Goal: Task Accomplishment & Management: Use online tool/utility

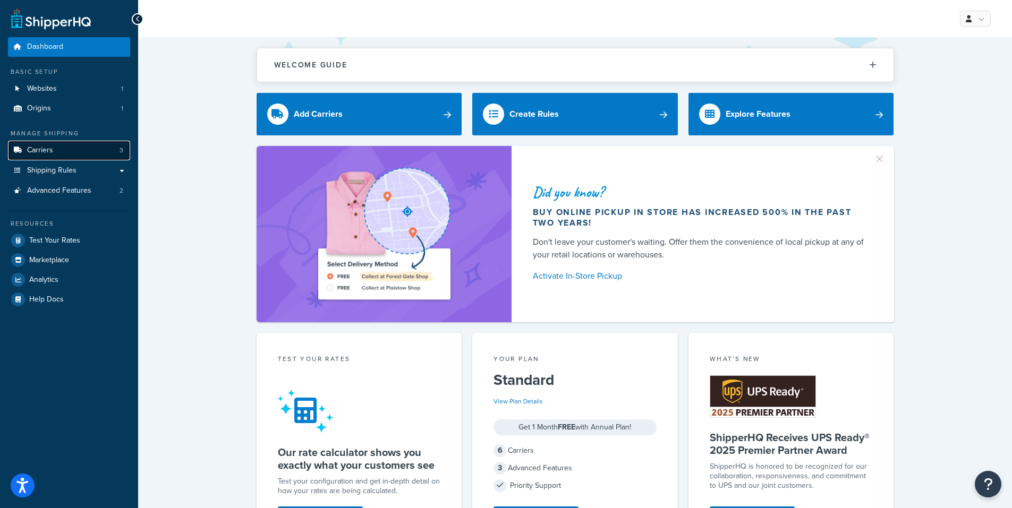
click at [47, 150] on span "Carriers" at bounding box center [40, 150] width 26 height 9
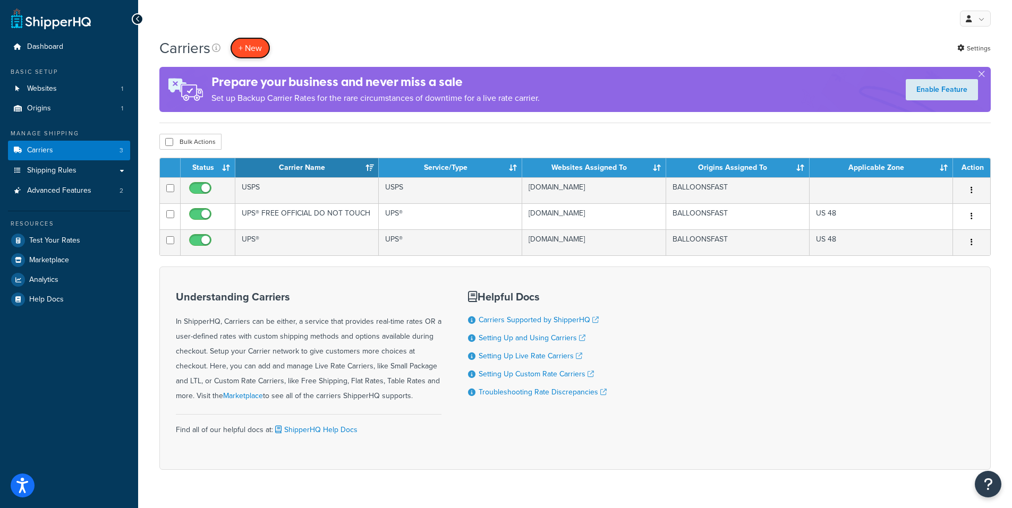
click at [254, 52] on button "+ New" at bounding box center [250, 48] width 40 height 22
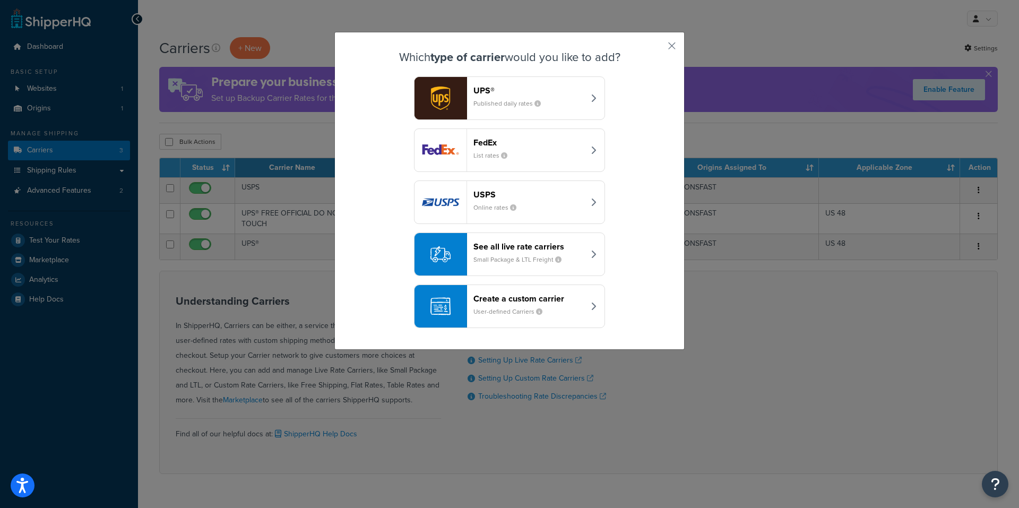
click at [475, 205] on small "Online rates" at bounding box center [500, 208] width 52 height 10
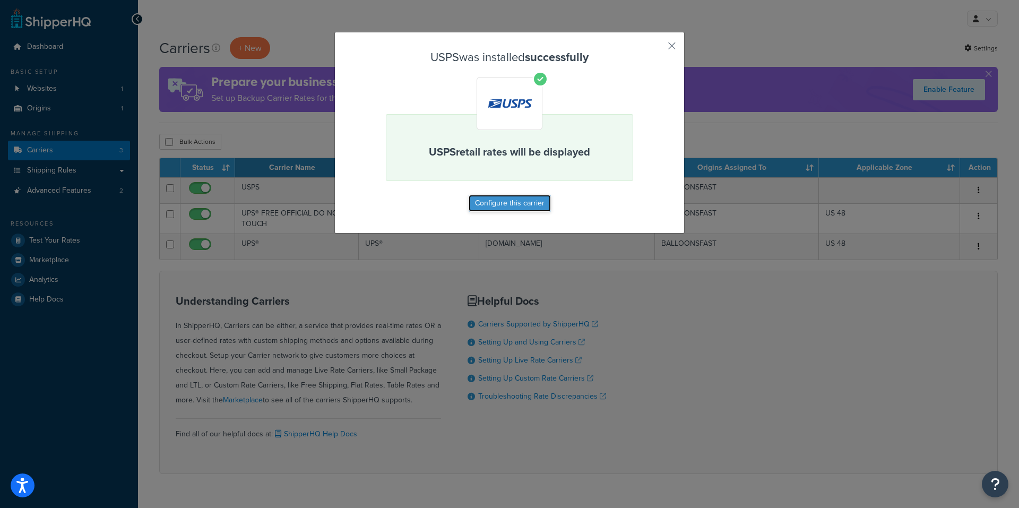
click at [484, 201] on button "Configure this carrier" at bounding box center [510, 203] width 82 height 17
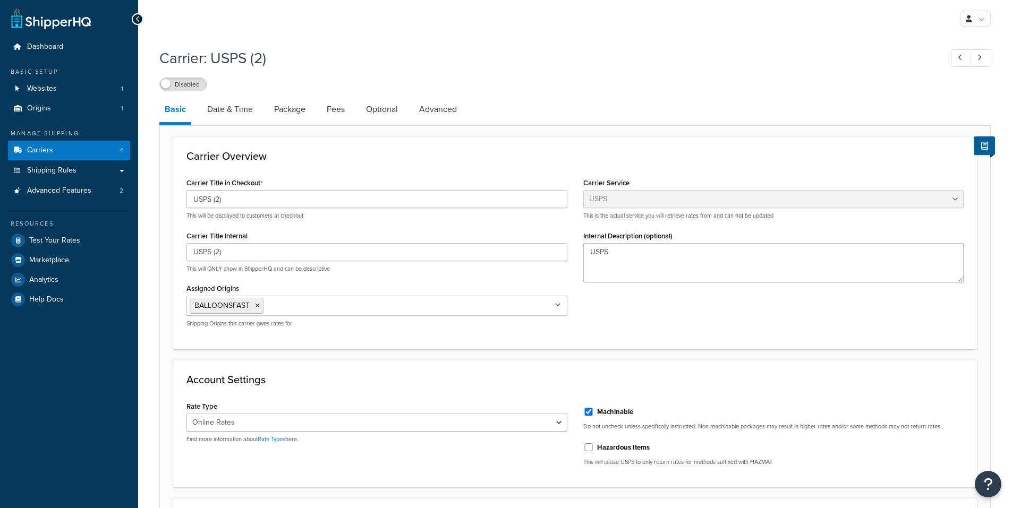
select select "usps"
select select "ONLINE"
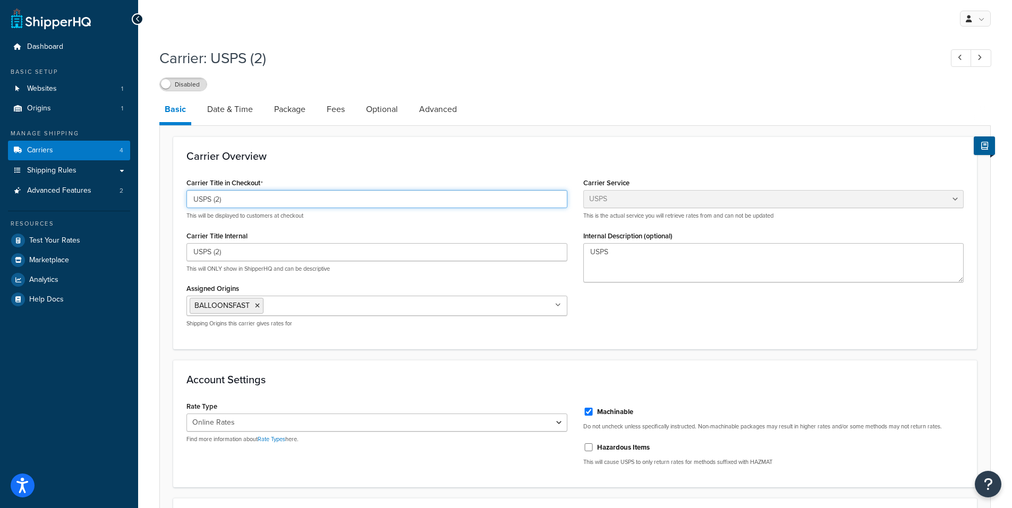
click at [283, 198] on input "USPS (2)" at bounding box center [376, 199] width 381 height 18
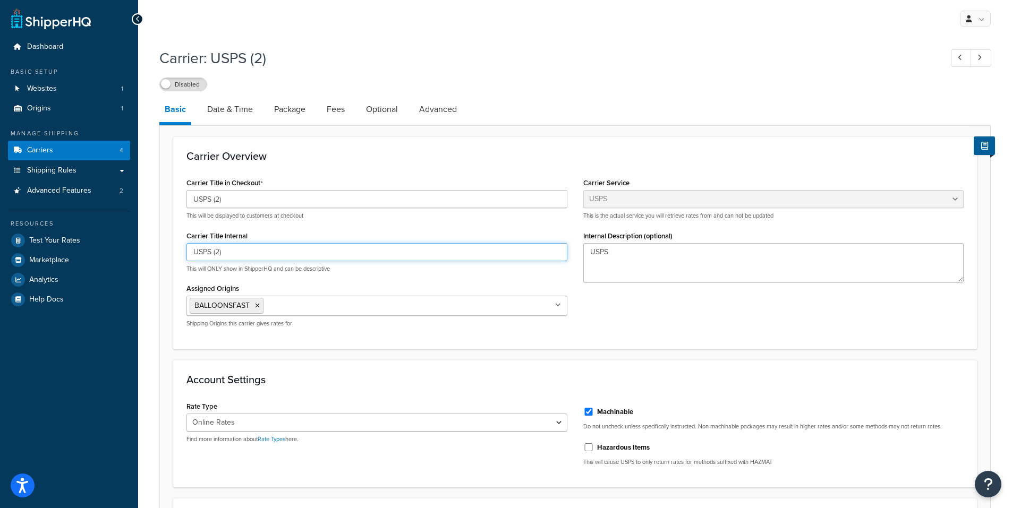
click at [265, 250] on input "USPS (2)" at bounding box center [376, 252] width 381 height 18
type input "USPS AK HI PR APO"
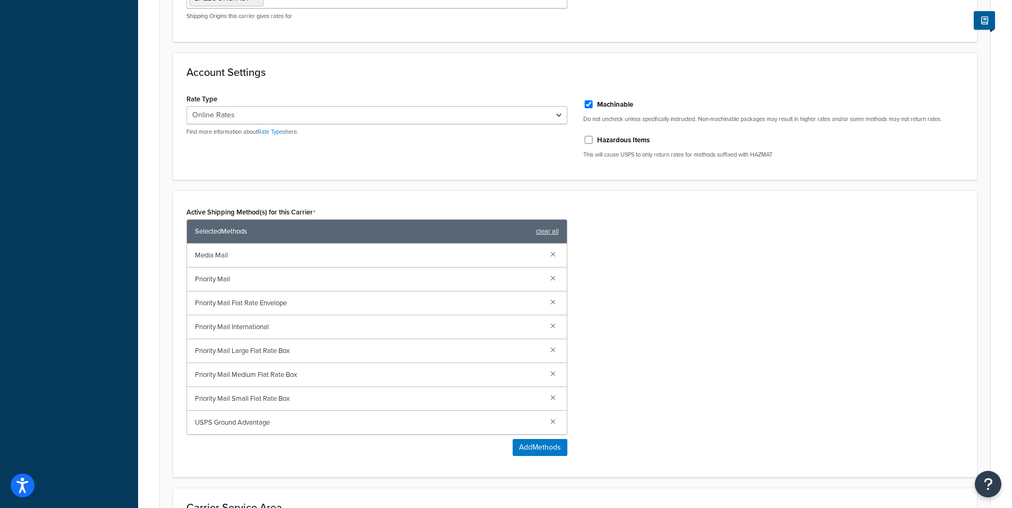
scroll to position [319, 0]
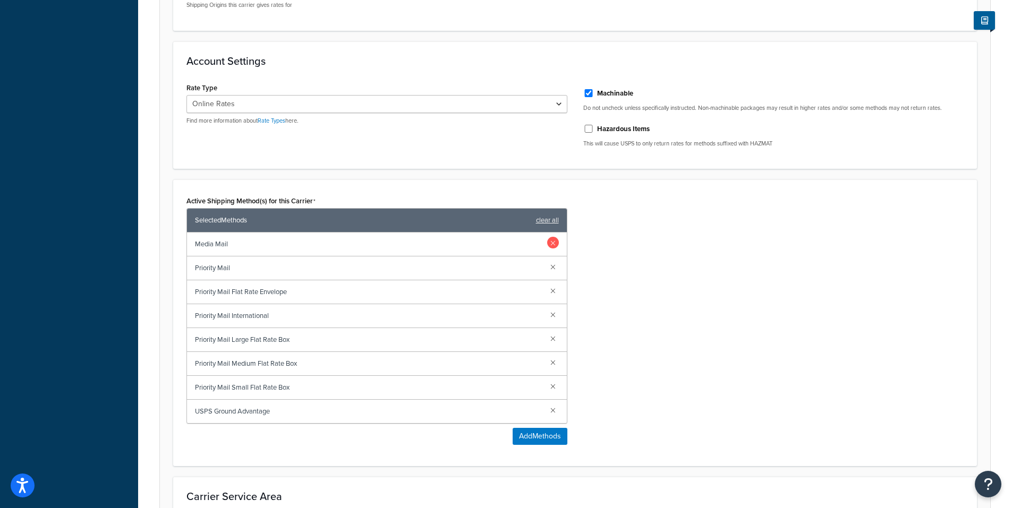
click at [550, 245] on link at bounding box center [553, 243] width 12 height 12
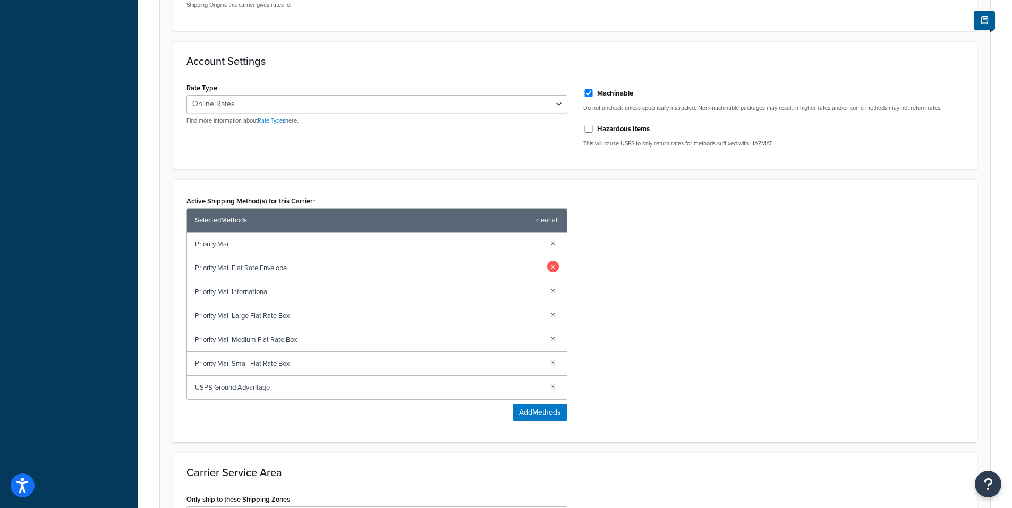
click at [553, 268] on link at bounding box center [553, 267] width 12 height 12
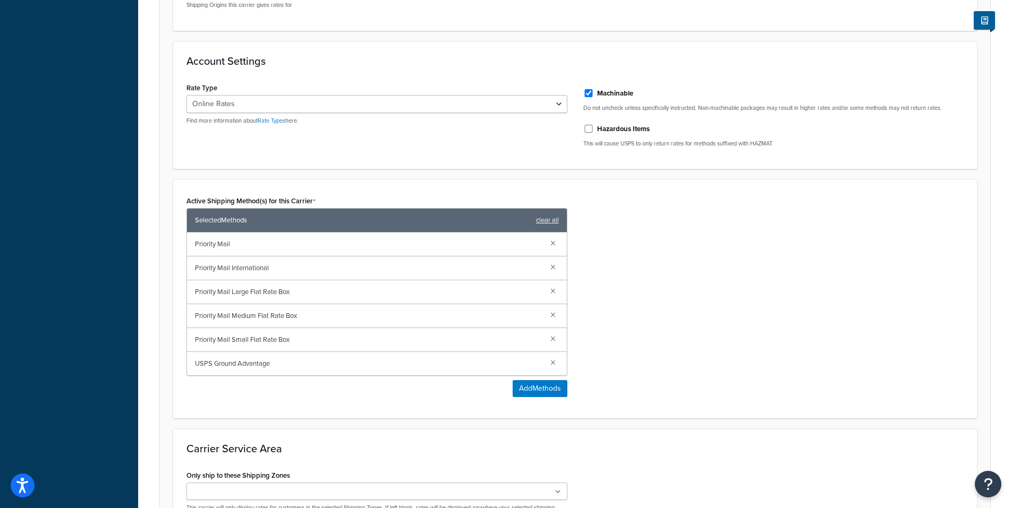
click at [553, 268] on link at bounding box center [553, 267] width 12 height 12
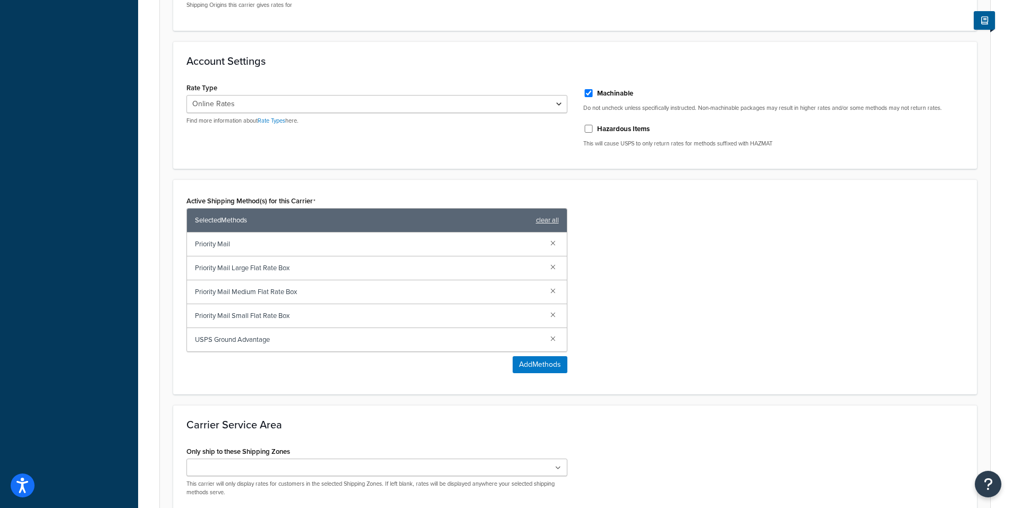
click at [553, 268] on link at bounding box center [553, 267] width 12 height 12
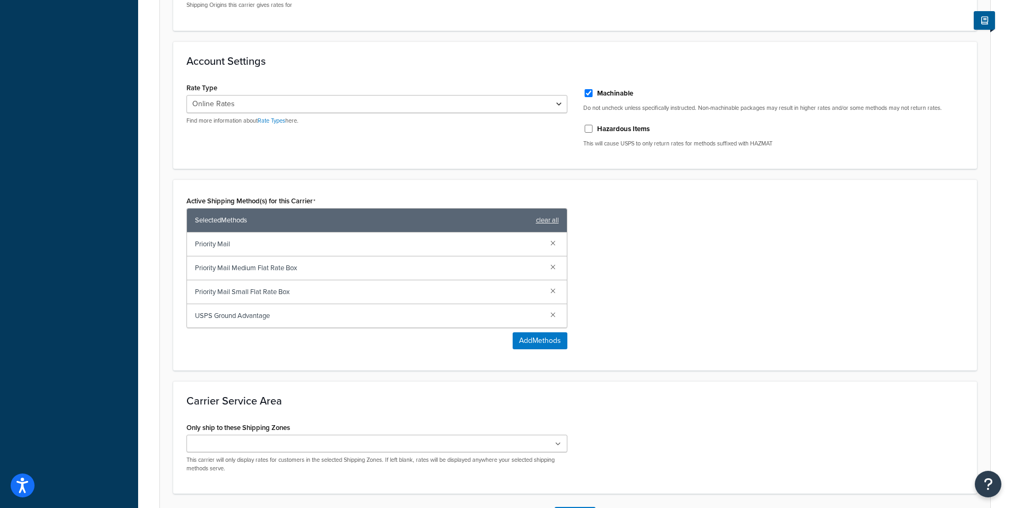
click at [553, 268] on link at bounding box center [553, 267] width 12 height 12
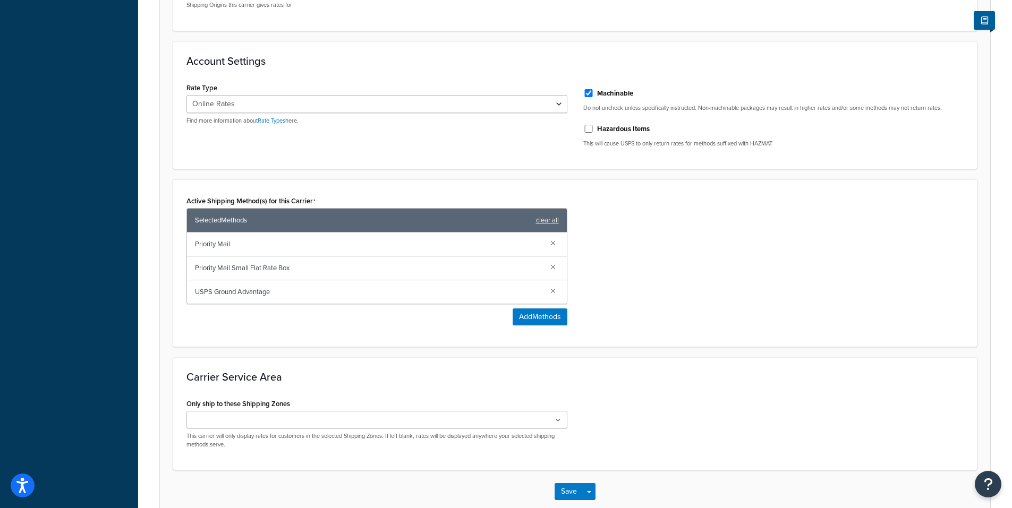
click at [553, 268] on link at bounding box center [553, 267] width 12 height 12
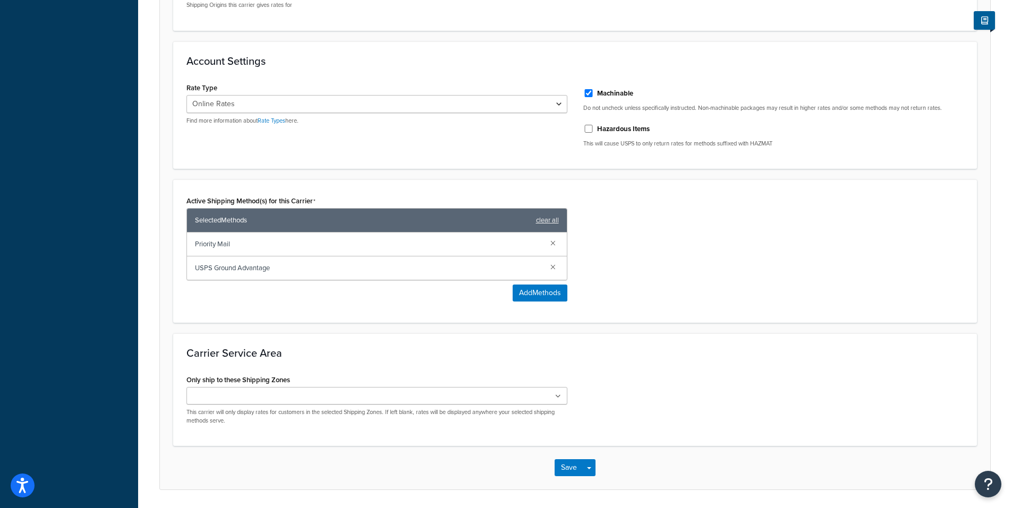
click at [553, 268] on link at bounding box center [553, 267] width 12 height 12
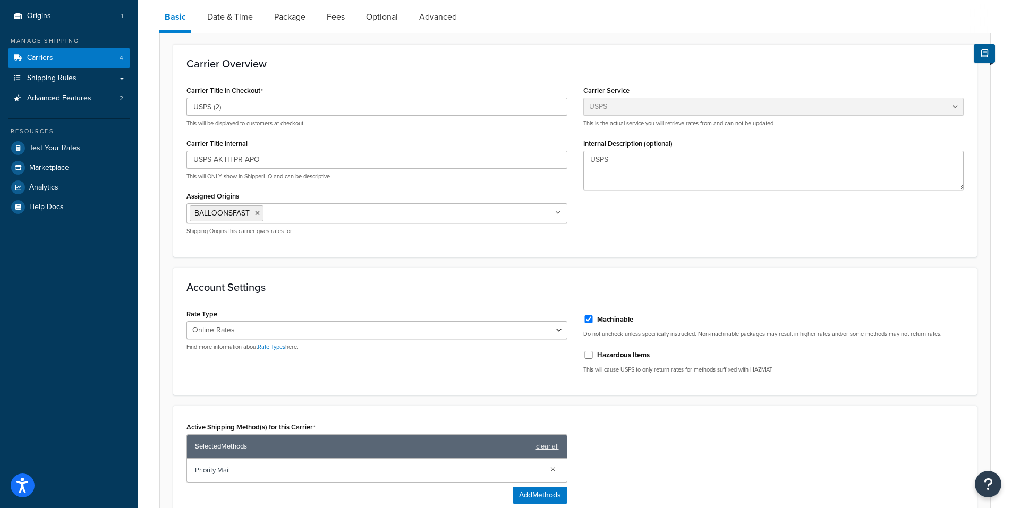
scroll to position [0, 0]
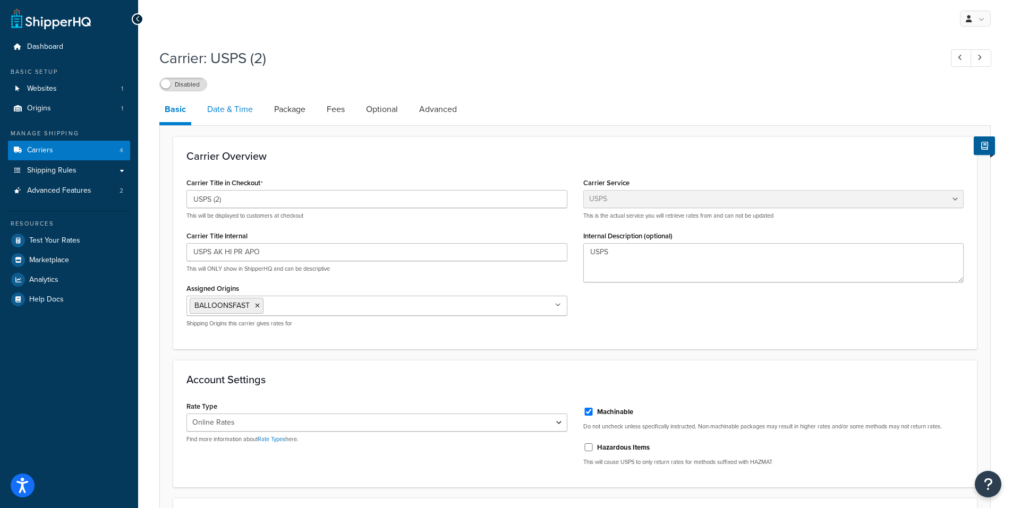
click at [242, 116] on link "Date & Time" at bounding box center [230, 109] width 56 height 25
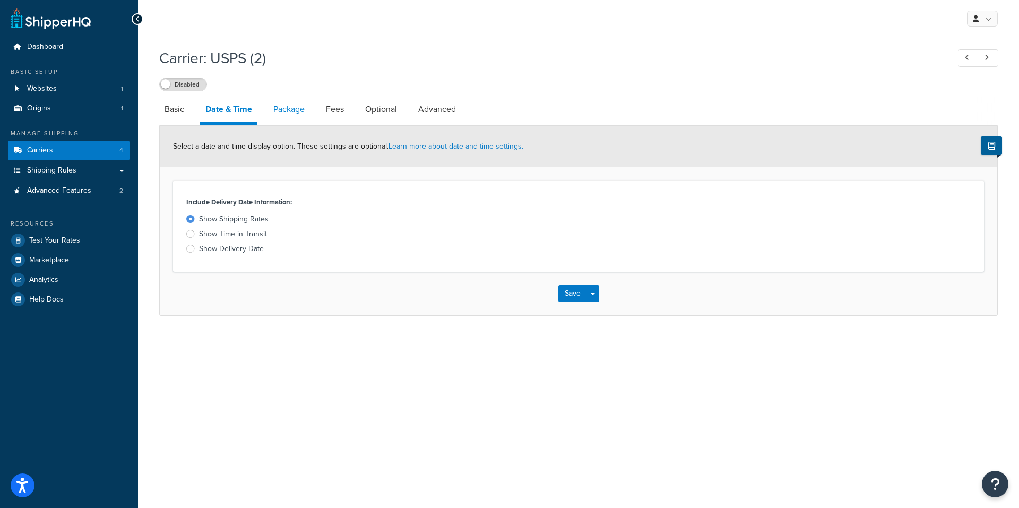
click at [292, 108] on link "Package" at bounding box center [289, 109] width 42 height 25
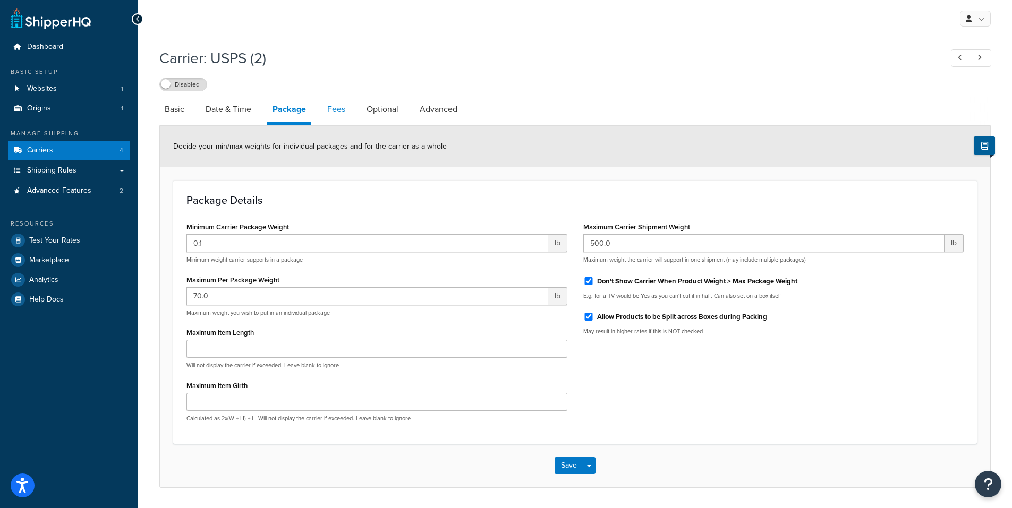
click at [339, 114] on link "Fees" at bounding box center [336, 109] width 29 height 25
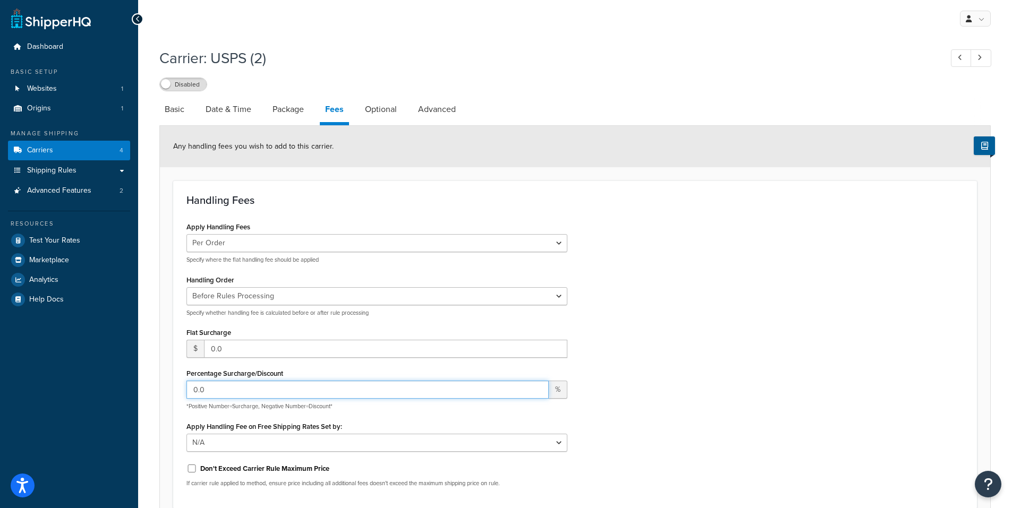
click at [230, 387] on input "0.0" at bounding box center [367, 390] width 362 height 18
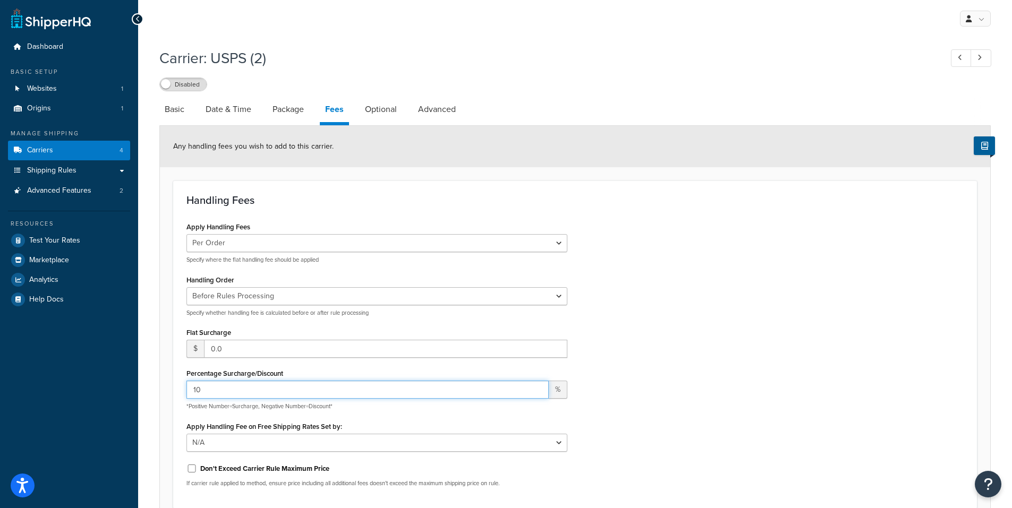
type input "10"
click at [384, 109] on link "Optional" at bounding box center [380, 109] width 42 height 25
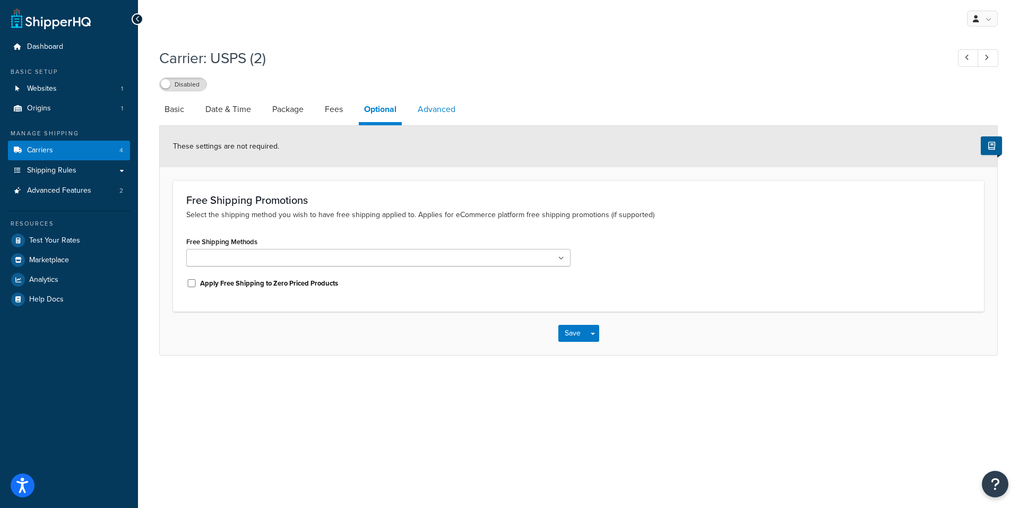
click at [426, 109] on link "Advanced" at bounding box center [437, 109] width 48 height 25
select select "false"
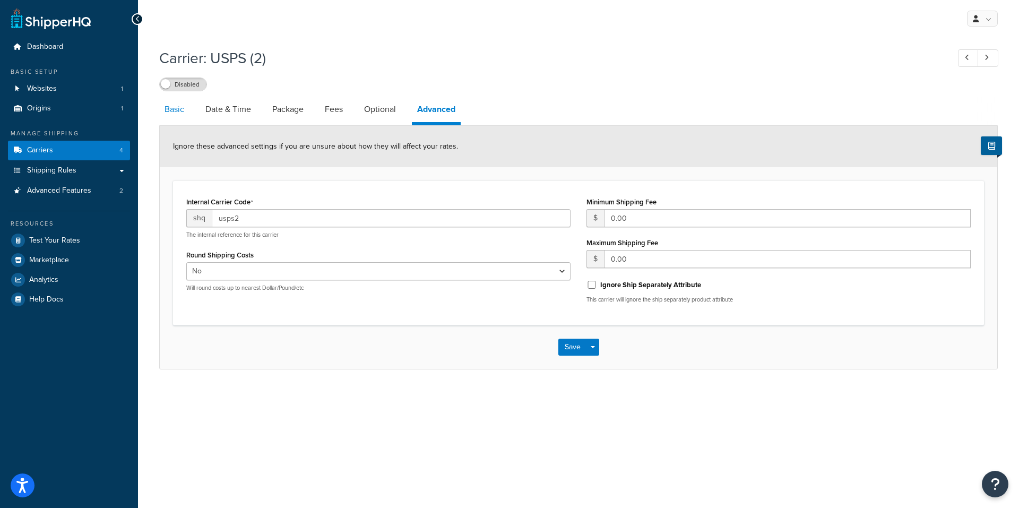
click at [176, 110] on link "Basic" at bounding box center [174, 109] width 30 height 25
select select "usps"
select select "ONLINE"
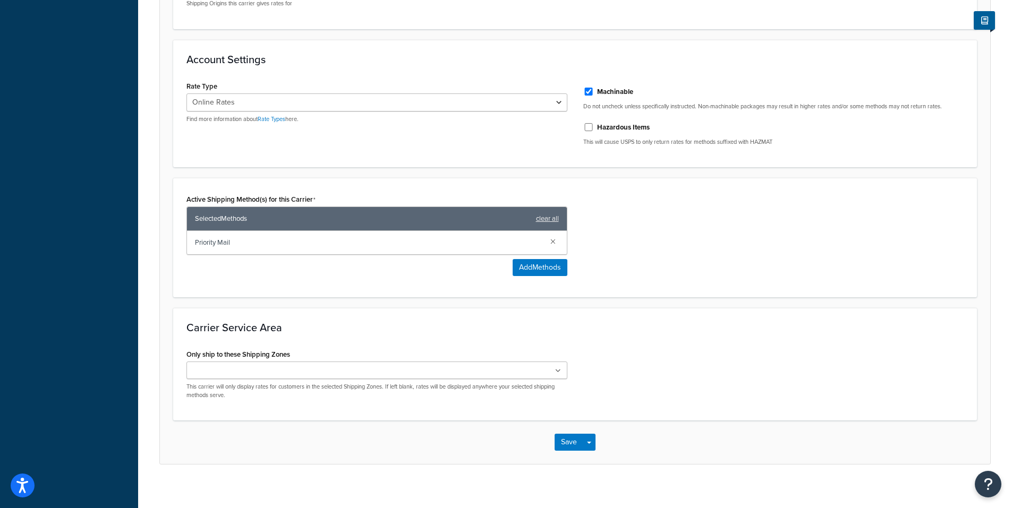
scroll to position [330, 0]
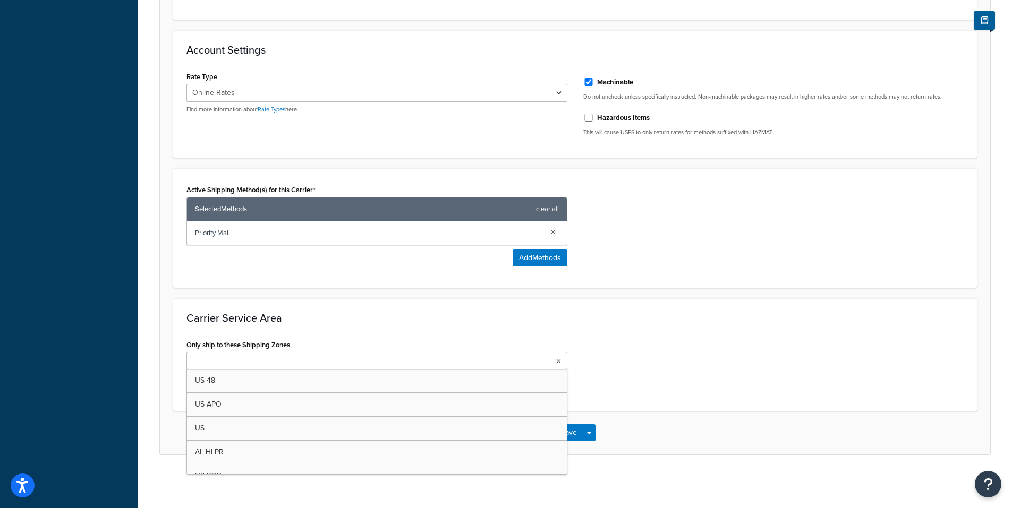
click at [272, 364] on input "Only ship to these Shipping Zones" at bounding box center [237, 362] width 94 height 12
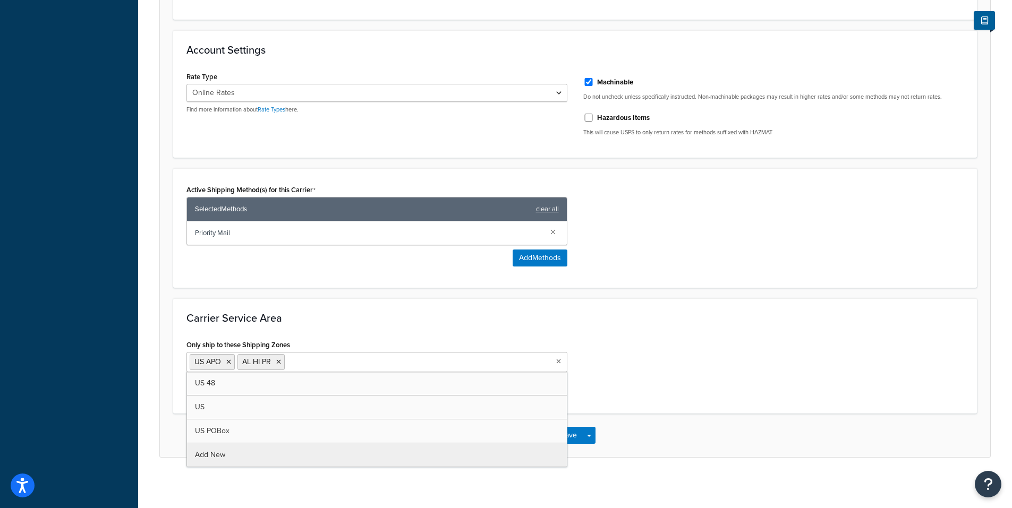
scroll to position [0, 0]
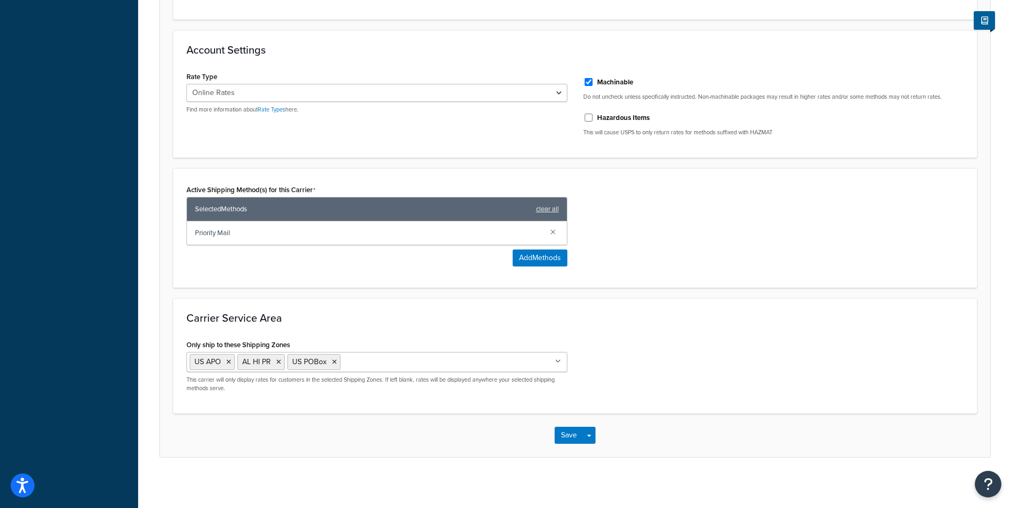
click at [710, 339] on div "Only ship to these Shipping Zones US APO AL HI PR US POBox US 48 US Add New Thi…" at bounding box center [574, 368] width 793 height 63
click at [569, 432] on button "Save" at bounding box center [568, 435] width 29 height 17
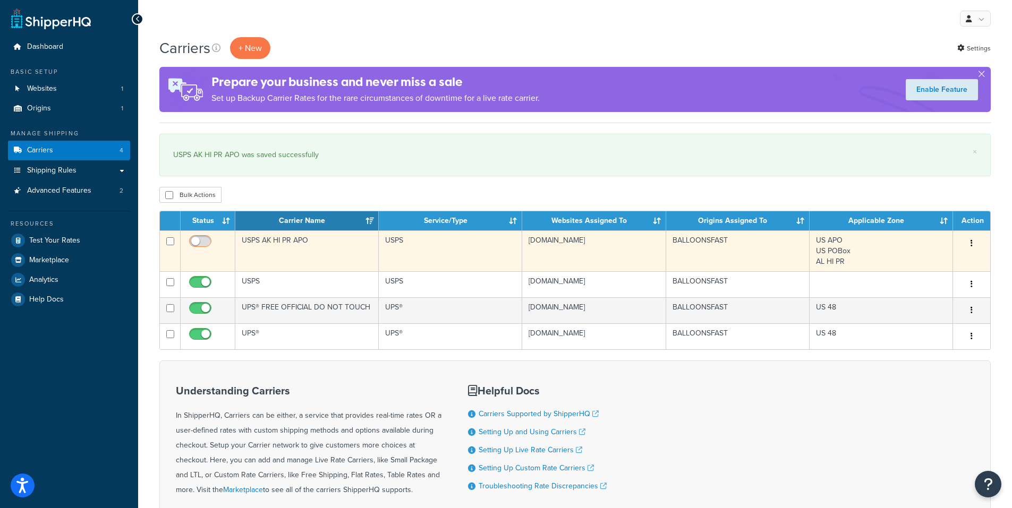
click at [198, 241] on input "checkbox" at bounding box center [201, 243] width 29 height 13
checkbox input "true"
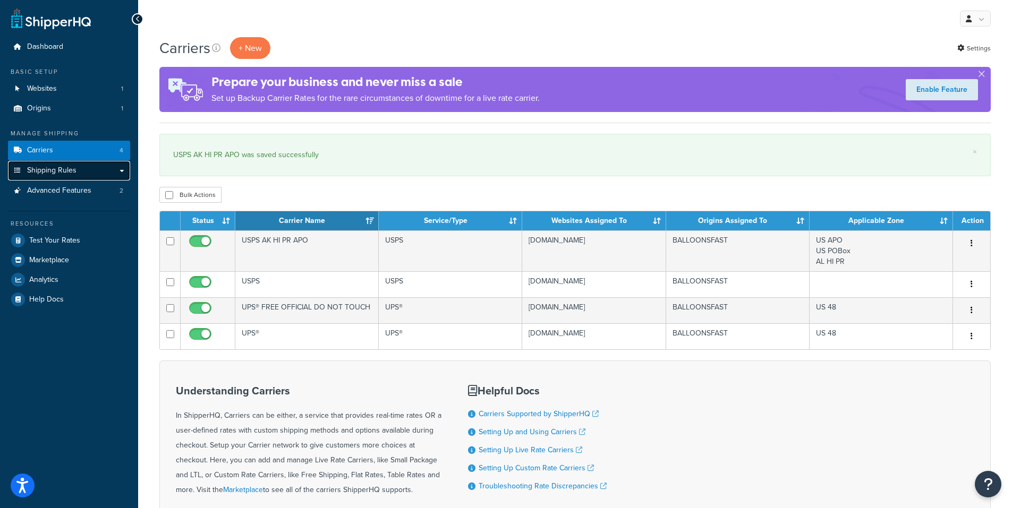
click at [44, 173] on span "Shipping Rules" at bounding box center [51, 170] width 49 height 9
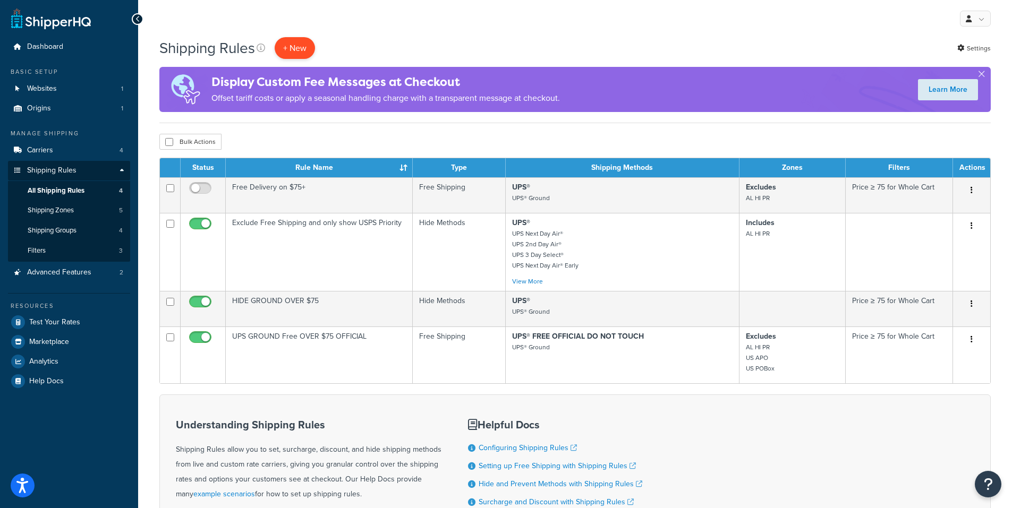
click at [299, 48] on p "+ New" at bounding box center [295, 48] width 40 height 22
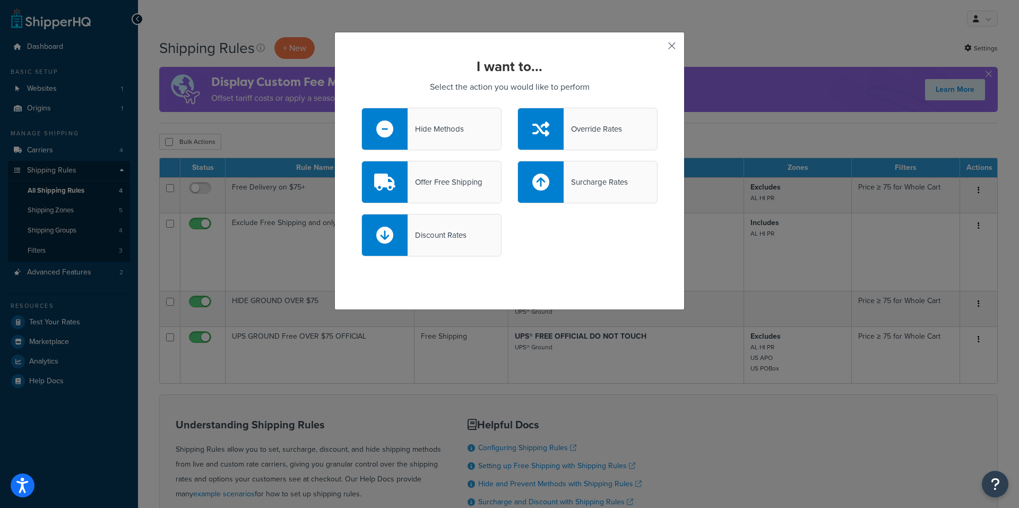
click at [658, 48] on button "button" at bounding box center [656, 49] width 3 height 3
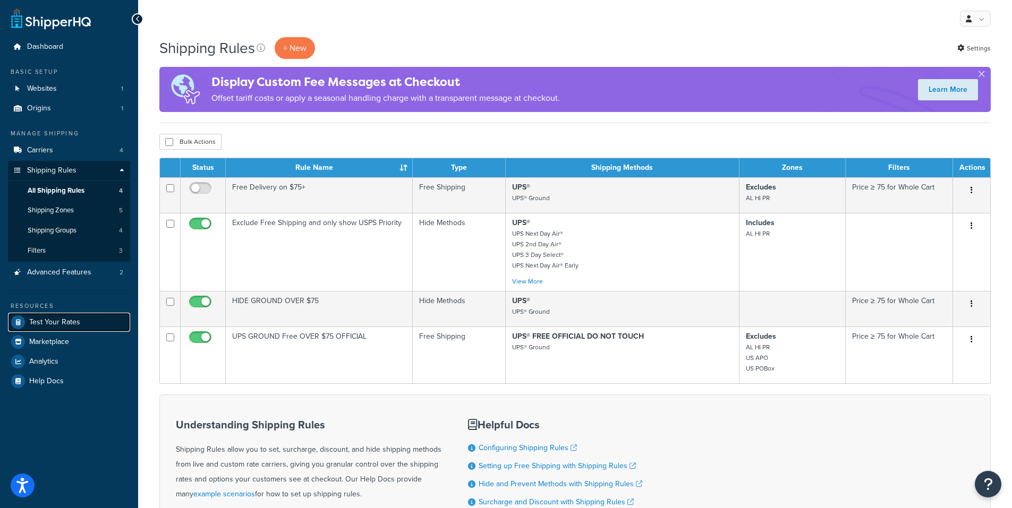
click at [55, 323] on span "Test Your Rates" at bounding box center [54, 322] width 51 height 9
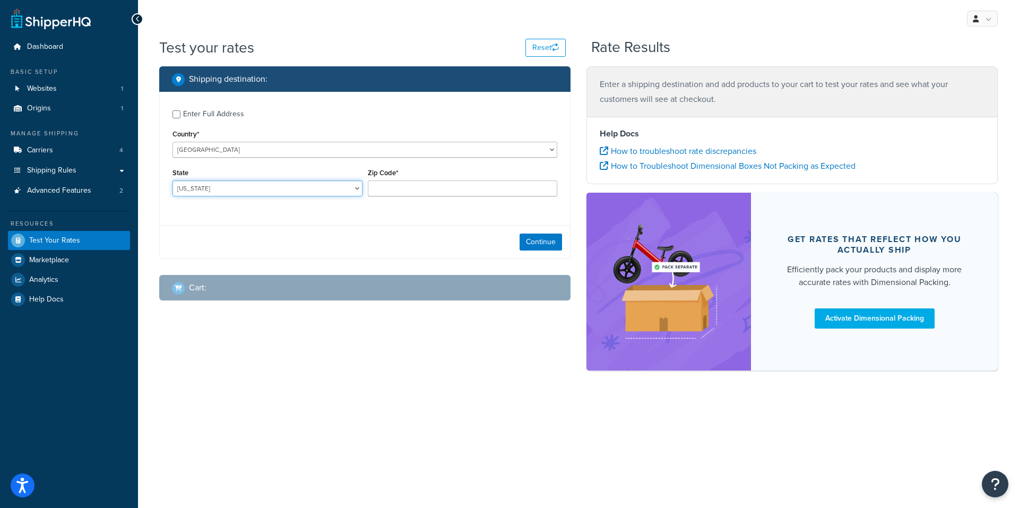
click at [217, 188] on select "[US_STATE] [US_STATE] [US_STATE] [US_STATE] [US_STATE] Armed Forces Americas Ar…" at bounding box center [268, 189] width 190 height 16
select select "HI"
click at [173, 181] on select "[US_STATE] [US_STATE] [US_STATE] [US_STATE] [US_STATE] Armed Forces Americas Ar…" at bounding box center [268, 189] width 190 height 16
click at [396, 193] on input "Zip Code*" at bounding box center [463, 189] width 190 height 16
type input "96813"
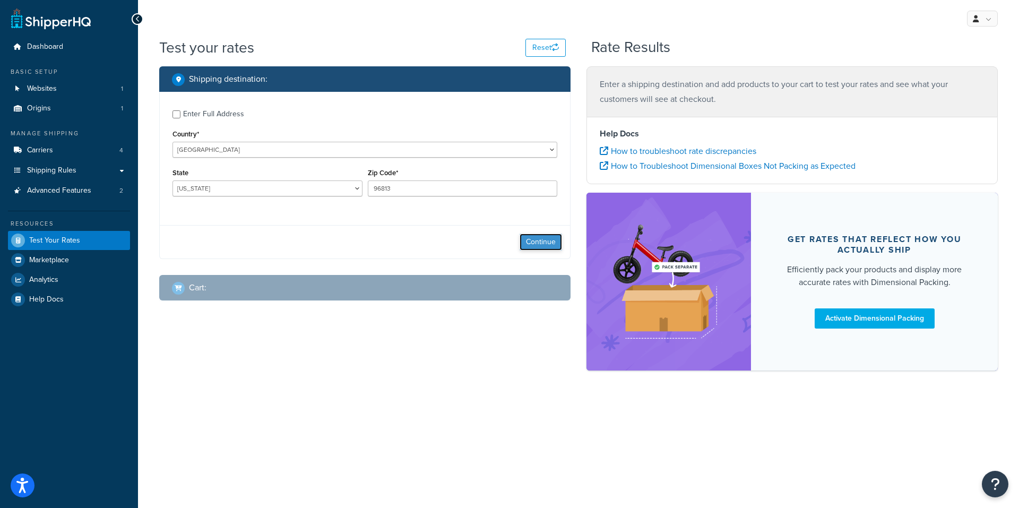
click at [542, 244] on button "Continue" at bounding box center [541, 242] width 42 height 17
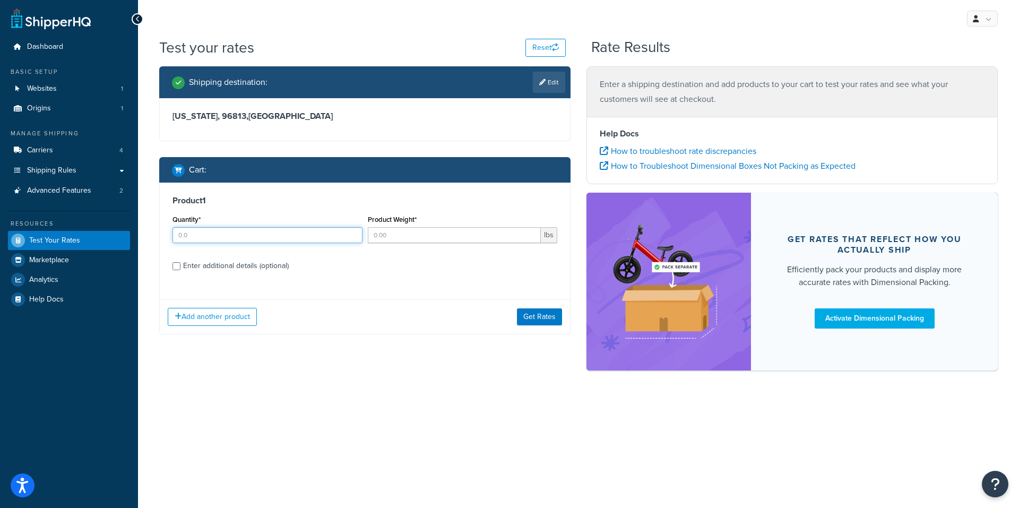
click at [279, 233] on input "Quantity*" at bounding box center [268, 235] width 190 height 16
type input "2"
click at [393, 238] on input "Product Weight*" at bounding box center [455, 235] width 174 height 16
type input "10"
click at [225, 262] on div "Enter additional details (optional)" at bounding box center [236, 266] width 106 height 15
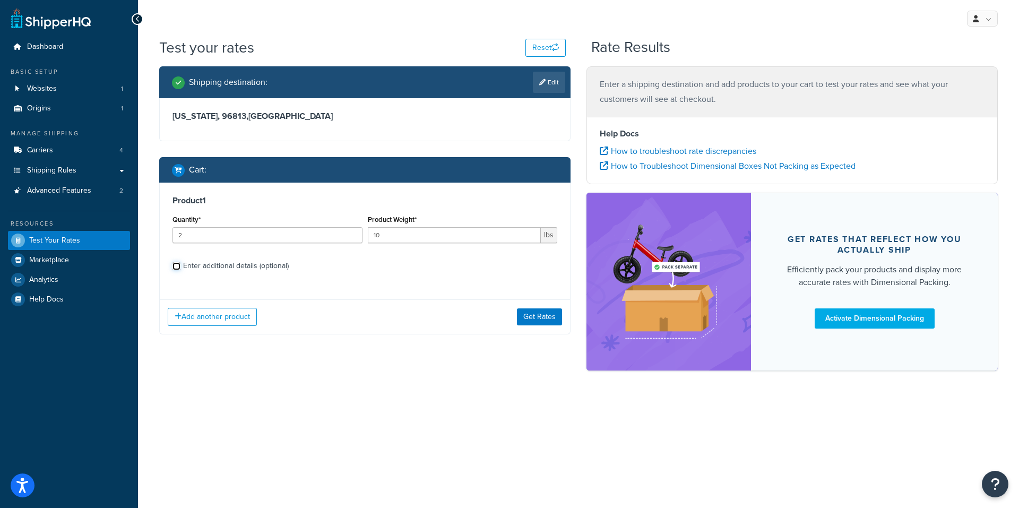
click at [181, 262] on input "Enter additional details (optional)" at bounding box center [177, 266] width 8 height 8
checkbox input "true"
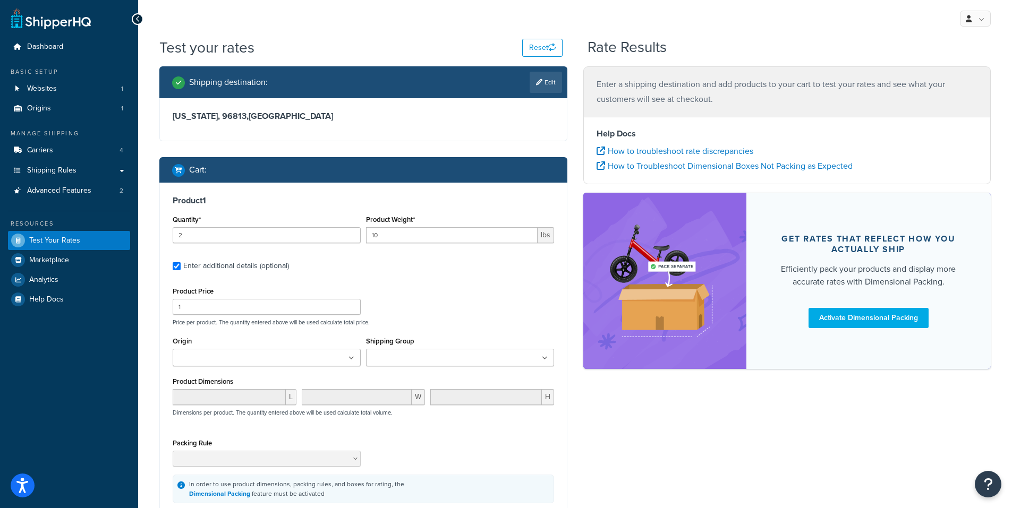
click at [237, 359] on input "Origin" at bounding box center [223, 359] width 94 height 12
click at [263, 306] on input "1" at bounding box center [267, 307] width 188 height 16
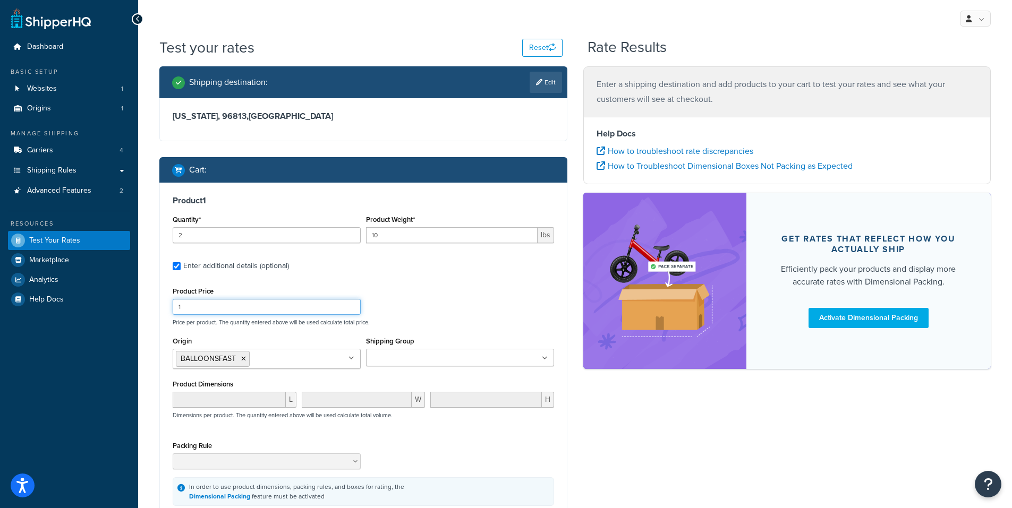
click at [263, 306] on input "1" at bounding box center [267, 307] width 188 height 16
type input "50"
click at [450, 318] on div "Product Price 50 Price per product. The quantity entered above will be used cal…" at bounding box center [363, 305] width 387 height 42
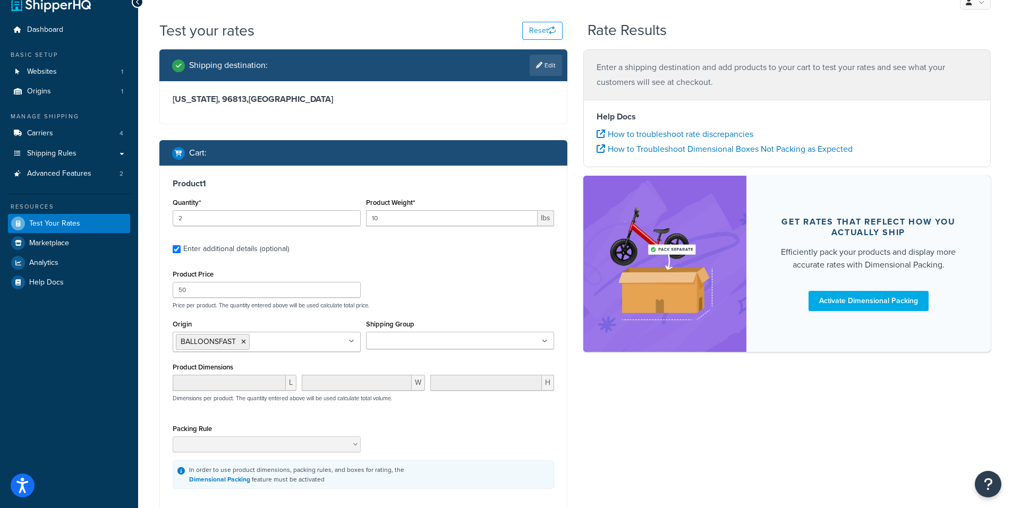
scroll to position [16, 0]
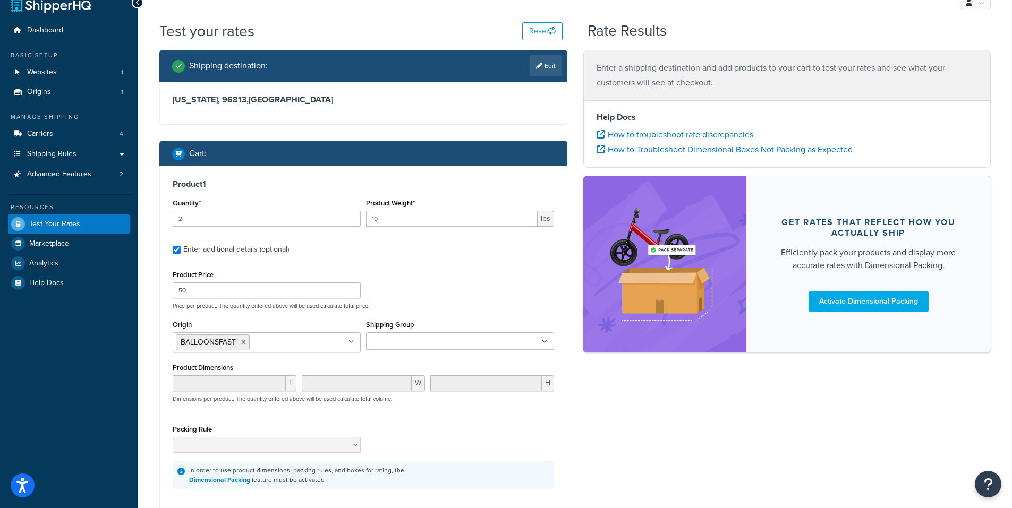
click at [441, 280] on div "Product Price 50 Price per product. The quantity entered above will be used cal…" at bounding box center [363, 289] width 387 height 42
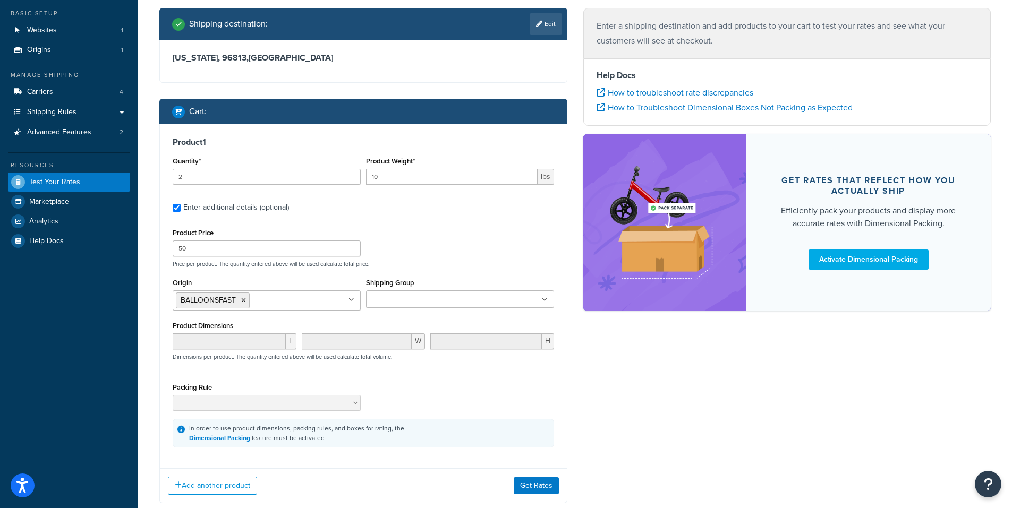
scroll to position [123, 0]
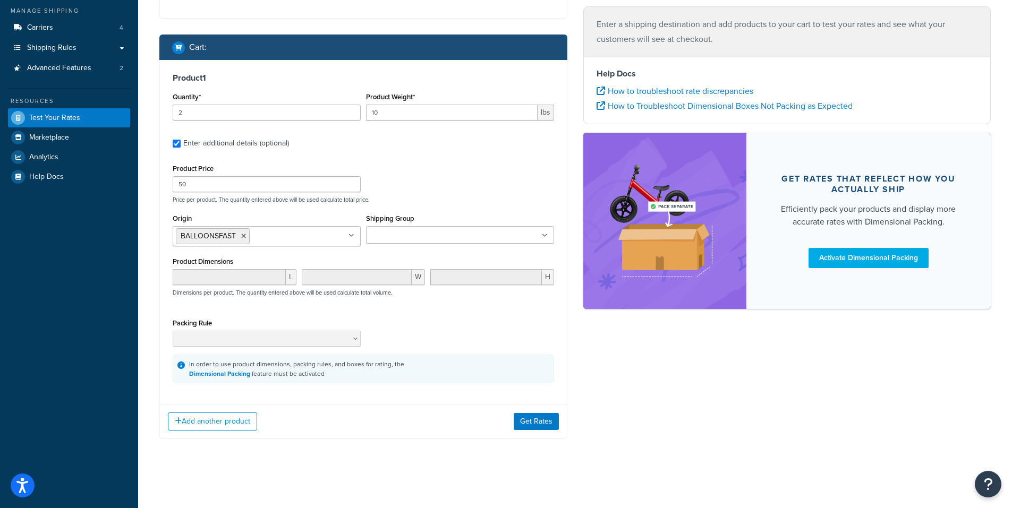
click at [459, 242] on ul at bounding box center [460, 235] width 188 height 18
click at [426, 335] on div "Packing Rule" at bounding box center [363, 335] width 387 height 39
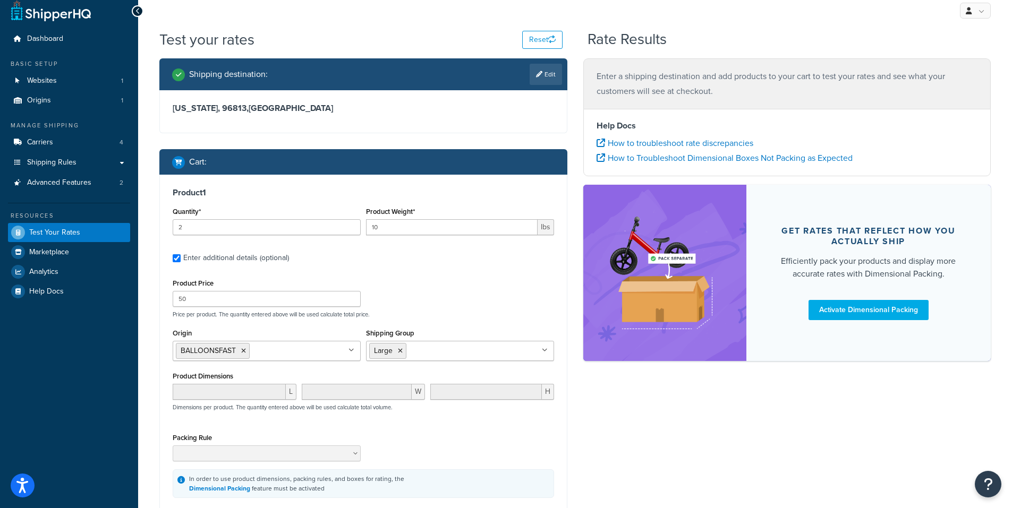
scroll to position [0, 0]
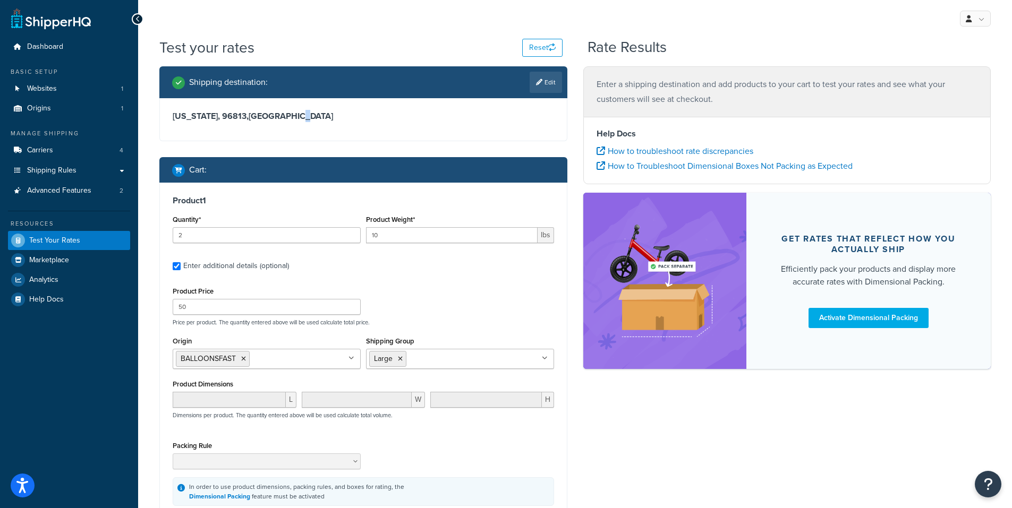
click at [276, 114] on h3 "[US_STATE], 96813 , [GEOGRAPHIC_DATA]" at bounding box center [363, 116] width 381 height 11
click at [541, 82] on link "Edit" at bounding box center [545, 82] width 32 height 21
select select "HI"
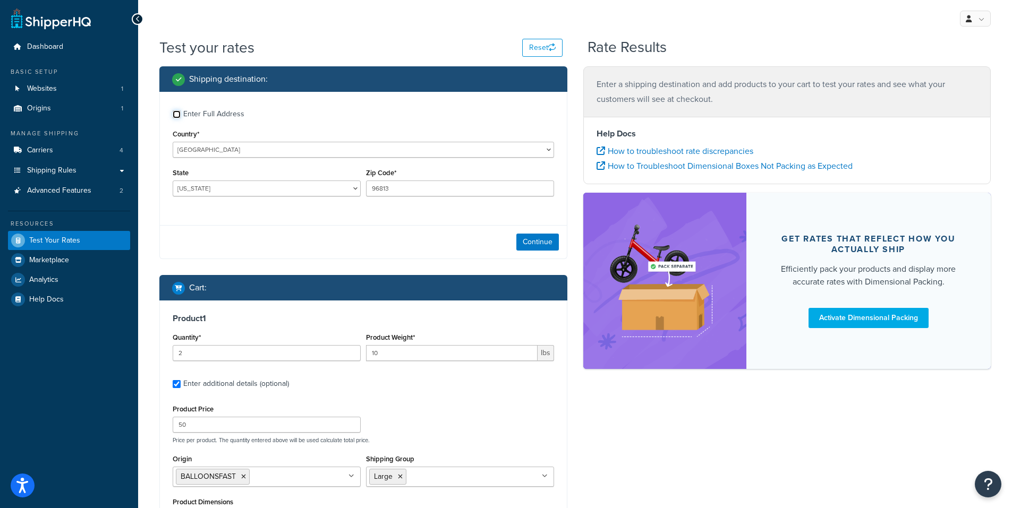
click at [179, 115] on input "Enter Full Address" at bounding box center [177, 114] width 8 height 8
checkbox input "true"
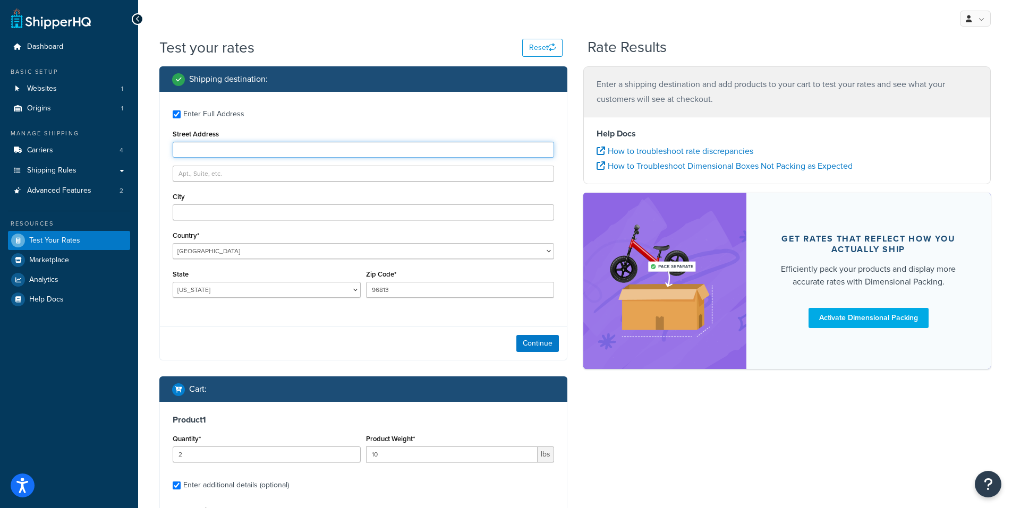
click at [216, 150] on input "Street Address" at bounding box center [363, 150] width 381 height 16
type input "[STREET_ADDRESS]"
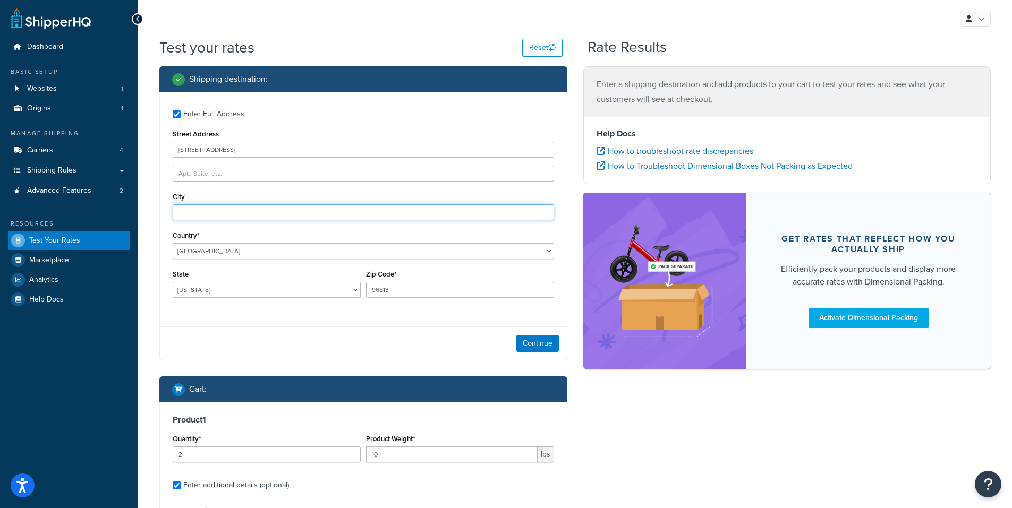
click at [204, 217] on input "City" at bounding box center [363, 212] width 381 height 16
type input "[GEOGRAPHIC_DATA]"
click at [529, 341] on button "Continue" at bounding box center [537, 343] width 42 height 17
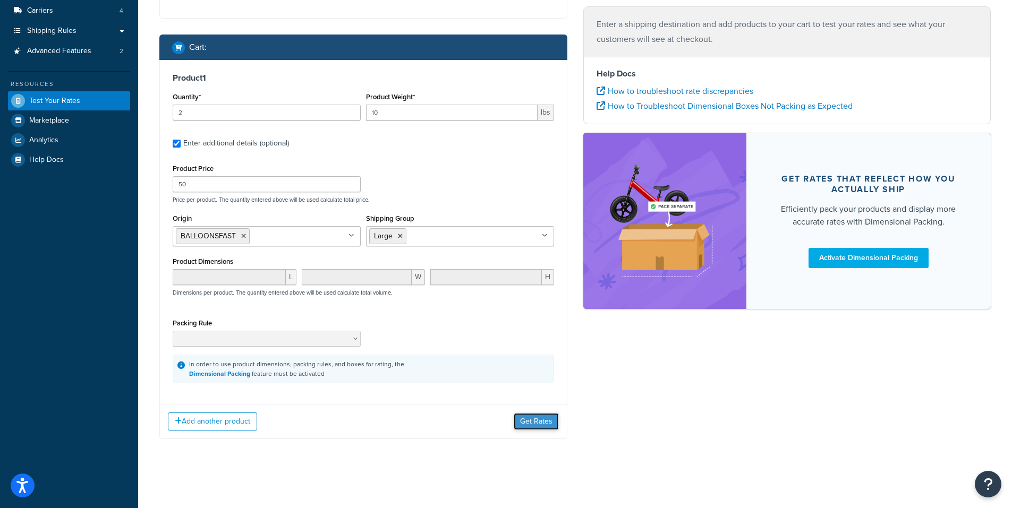
click at [521, 422] on button "Get Rates" at bounding box center [535, 421] width 45 height 17
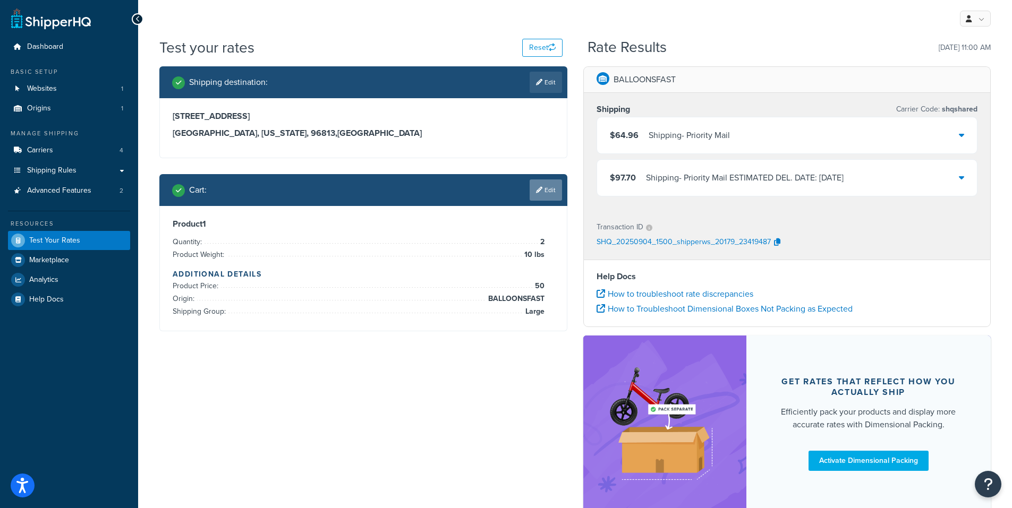
click at [554, 196] on link "Edit" at bounding box center [545, 189] width 32 height 21
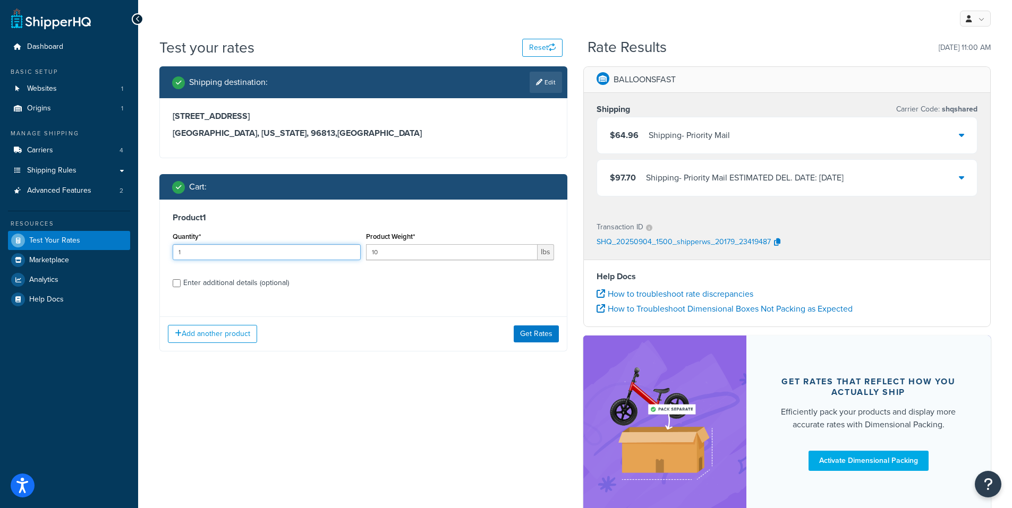
type input "1"
click at [351, 254] on input "1" at bounding box center [267, 252] width 188 height 16
click at [536, 333] on button "Get Rates" at bounding box center [535, 333] width 45 height 17
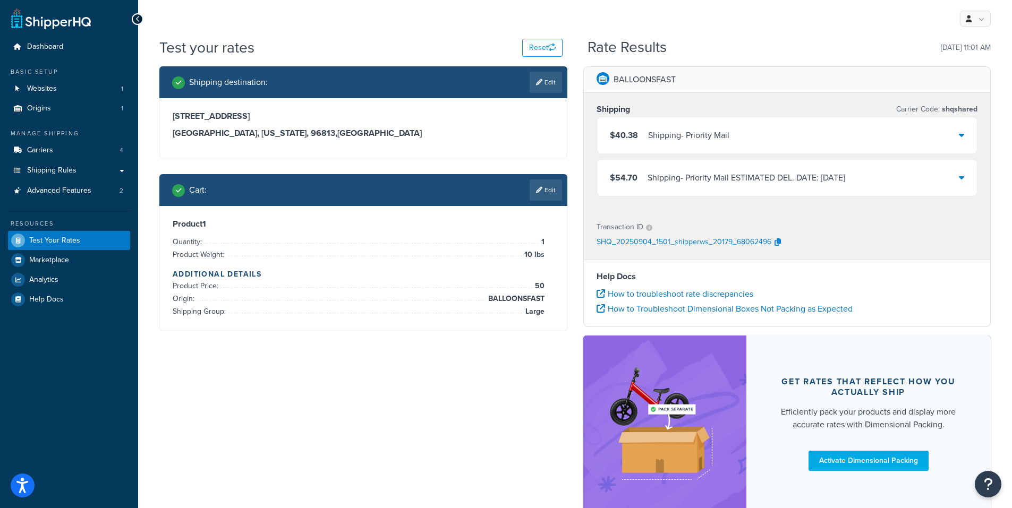
scroll to position [67, 0]
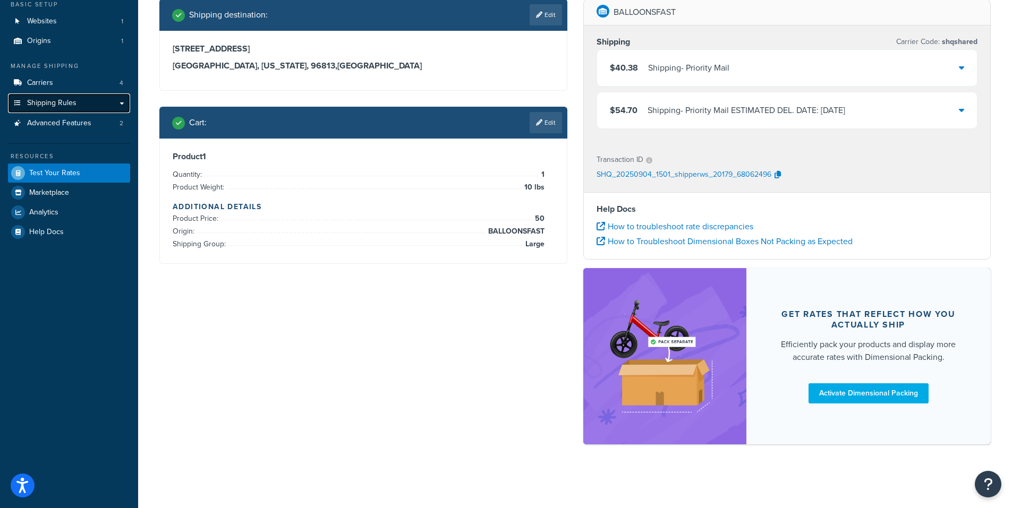
click at [77, 106] on link "Shipping Rules" at bounding box center [69, 103] width 122 height 20
